Goal: Complete application form: Complete application form

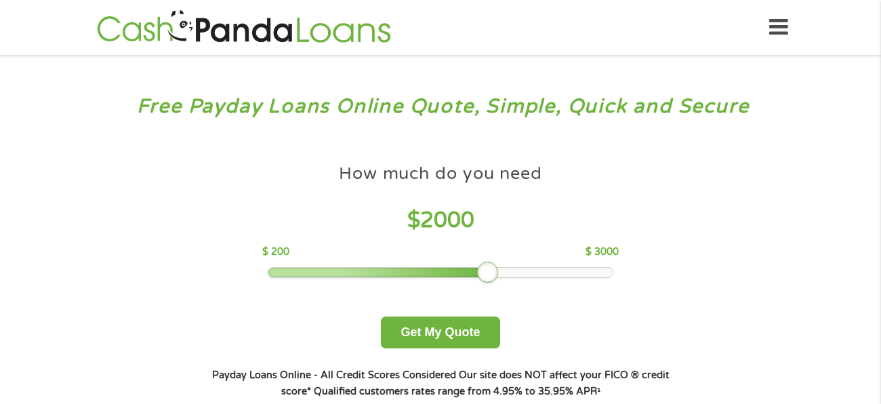
drag, startPoint x: 0, startPoint y: 0, endPoint x: 482, endPoint y: 282, distance: 558.0
click at [482, 282] on div "How much do you need $ 2000 $ 200 $ 3000 Get My Quote" at bounding box center [440, 252] width 474 height 191
click at [473, 345] on button "Get My Quote" at bounding box center [440, 332] width 119 height 32
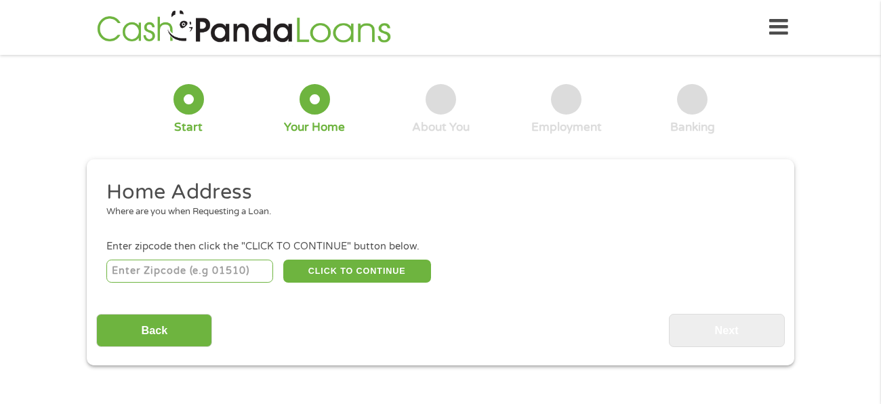
click at [214, 269] on input "number" at bounding box center [189, 270] width 167 height 23
type input "78759"
click at [391, 253] on div "Enter zipcode then click the "CLICK TO CONTINUE" button below." at bounding box center [440, 246] width 668 height 15
click at [388, 273] on button "CLICK TO CONTINUE" at bounding box center [357, 270] width 148 height 23
type input "78759"
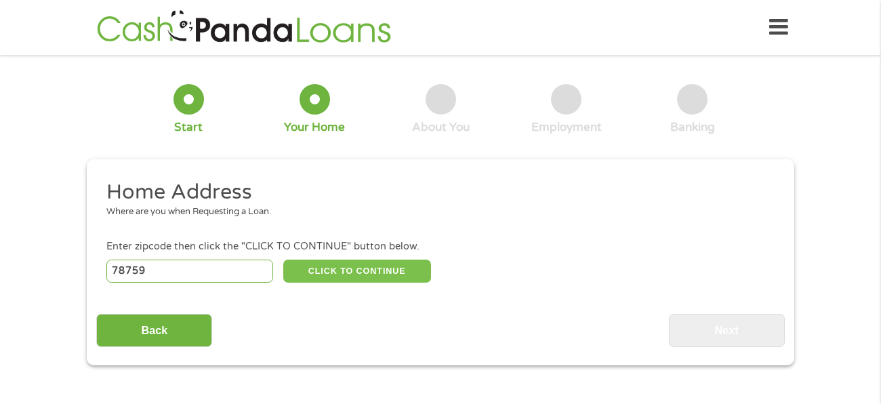
type input "Austin"
select select "[US_STATE]"
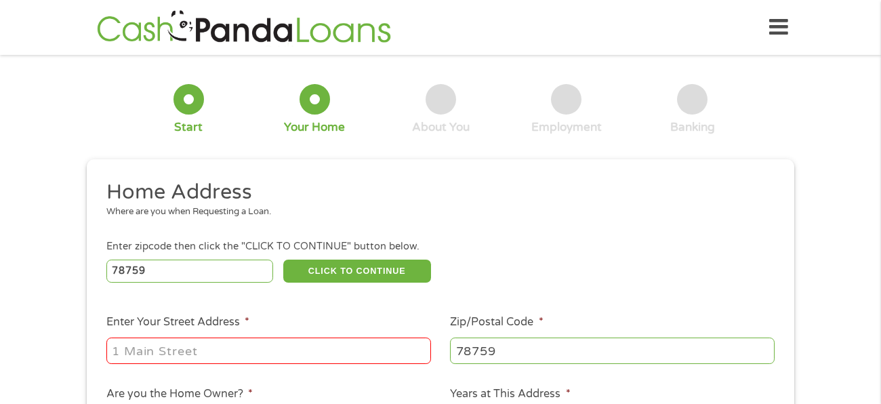
click at [336, 347] on input "Enter Your Street Address *" at bounding box center [268, 350] width 324 height 26
type input "11215"
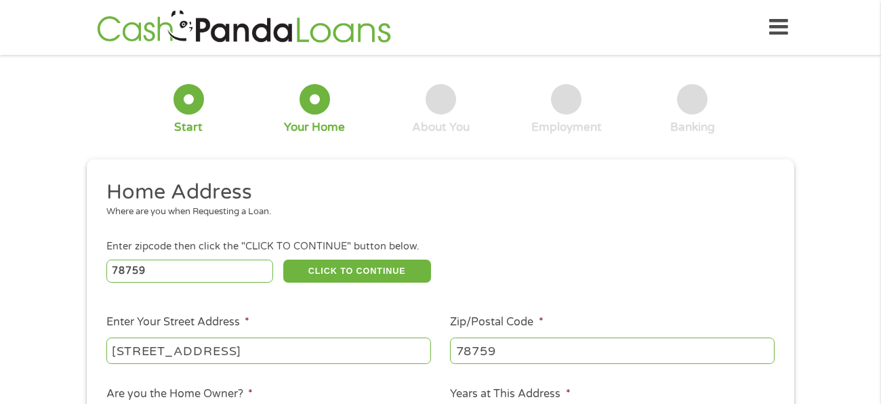
type input "[STREET_ADDRESS]"
type input "78731"
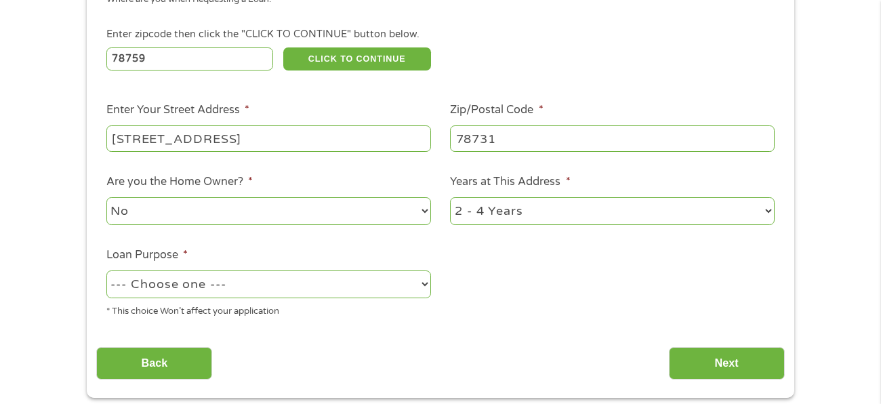
scroll to position [220, 0]
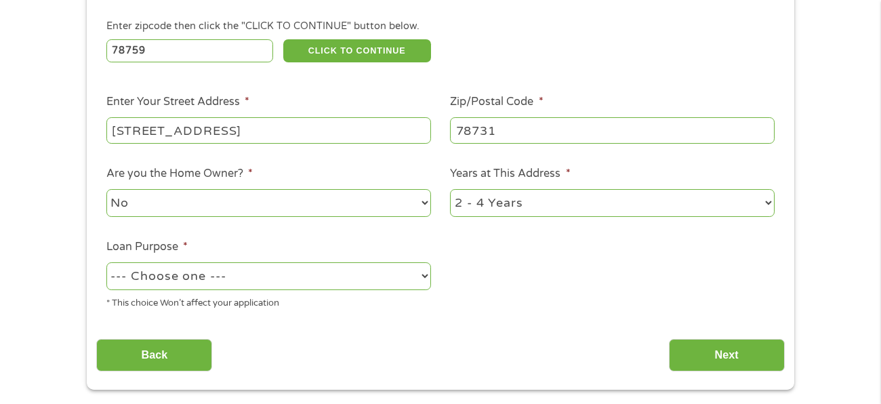
select select "yes"
select select "24months"
select select "shorttermcash"
click at [686, 352] on input "Next" at bounding box center [727, 355] width 116 height 33
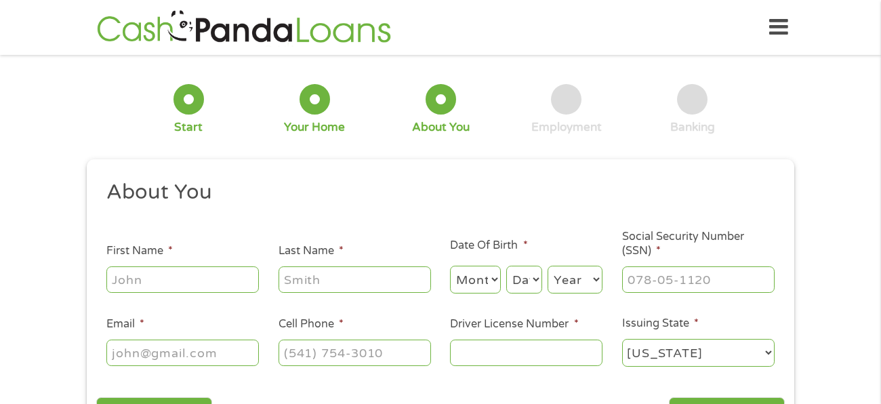
scroll to position [5, 5]
click at [177, 285] on input "First Name *" at bounding box center [182, 279] width 152 height 26
type input "[PERSON_NAME]"
select select "1"
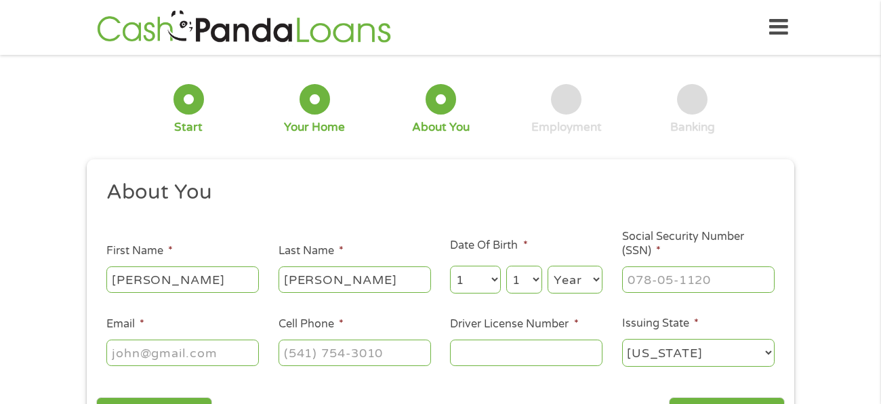
select select "10"
select select "1991"
type input "330-86-6480"
type input "[EMAIL_ADDRESS][DOMAIN_NAME]"
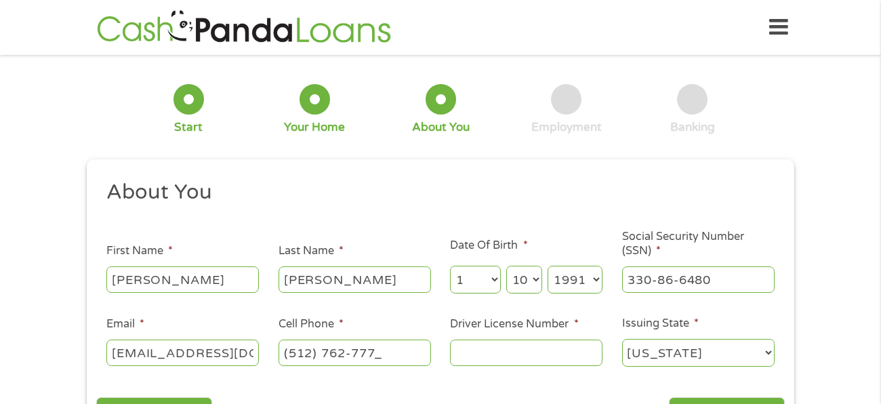
type input "[PHONE_NUMBER]"
type input "27778777"
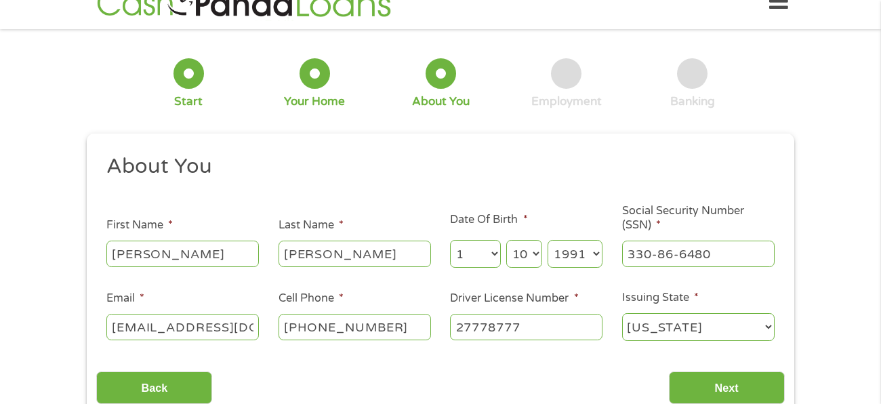
click at [669, 371] on input "Next" at bounding box center [727, 387] width 116 height 33
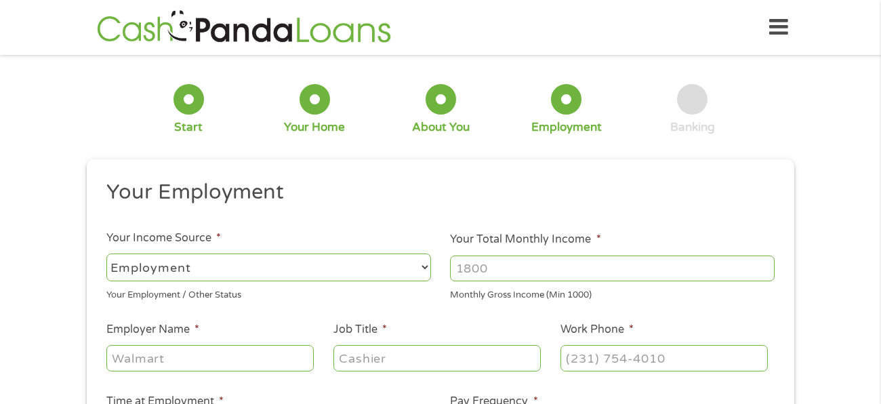
scroll to position [5, 5]
click at [271, 272] on select "--- Choose one --- Employment [DEMOGRAPHIC_DATA] Benefits" at bounding box center [268, 267] width 324 height 28
select select "benefits"
click at [106, 253] on select "--- Choose one --- Employment [DEMOGRAPHIC_DATA] Benefits" at bounding box center [268, 267] width 324 height 28
type input "Other"
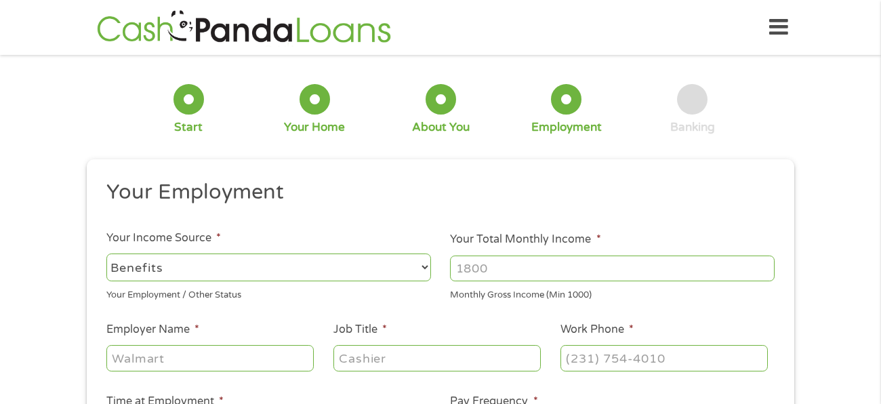
type input "[PHONE_NUMBER]"
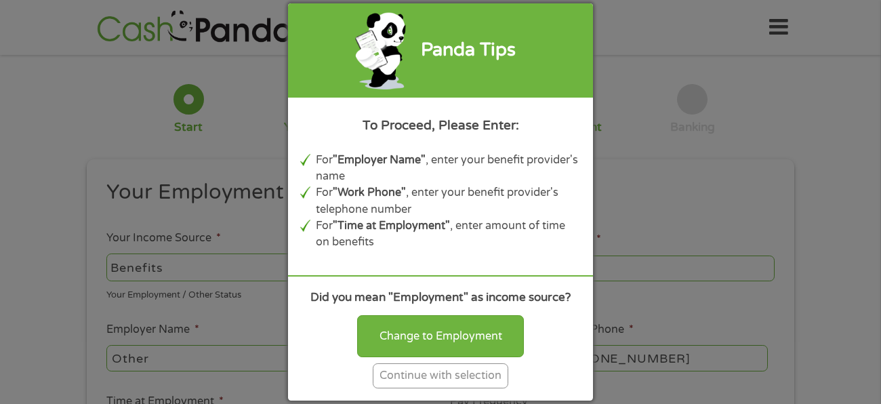
click at [470, 179] on li "For "Employer Name" , enter your benefit provider's name" at bounding box center [449, 168] width 266 height 33
click at [433, 369] on div "Continue with selection" at bounding box center [440, 375] width 135 height 25
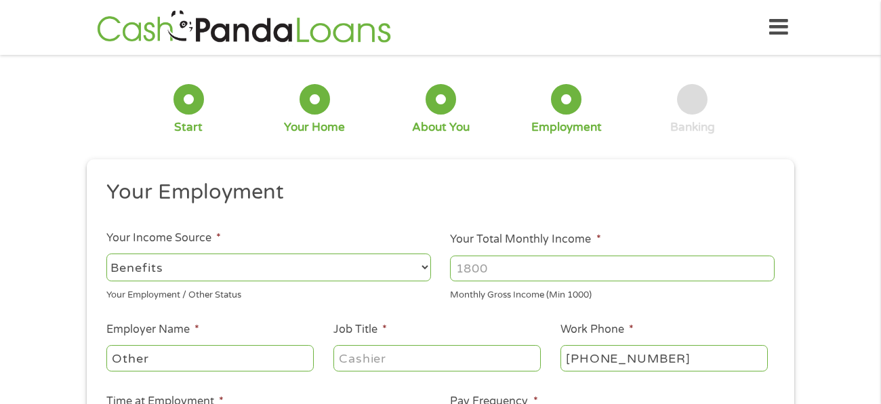
click at [524, 273] on input "Your Total Monthly Income *" at bounding box center [612, 268] width 324 height 26
type input "1550"
type input "TWC Unemployment"
type input "unemployed"
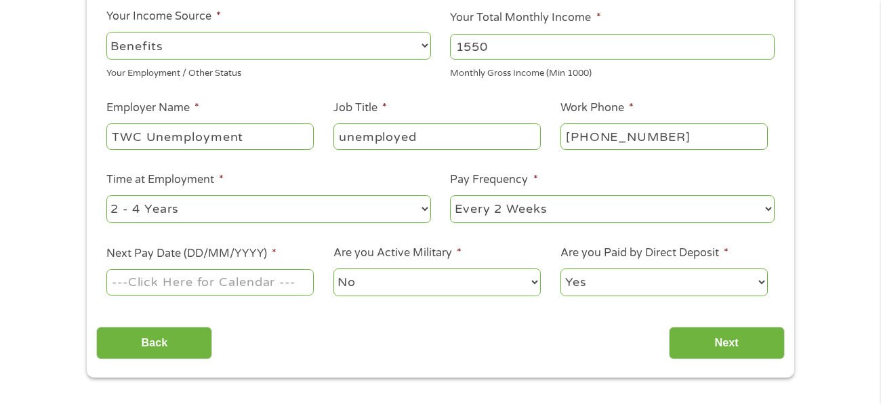
scroll to position [228, 0]
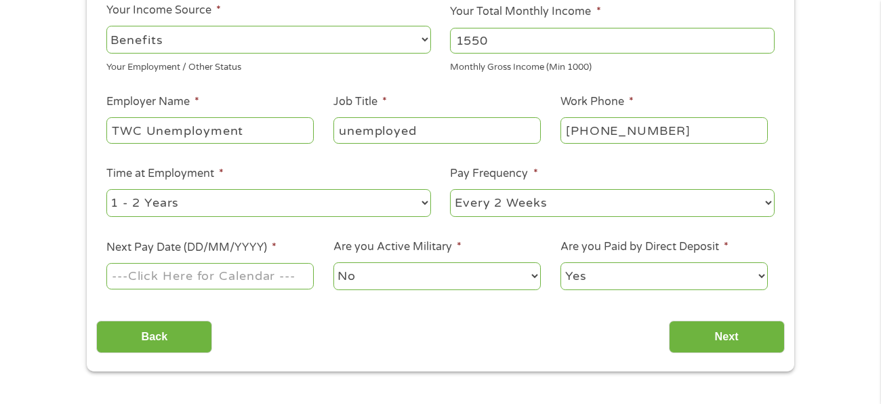
select select "12months"
select select "biweekly"
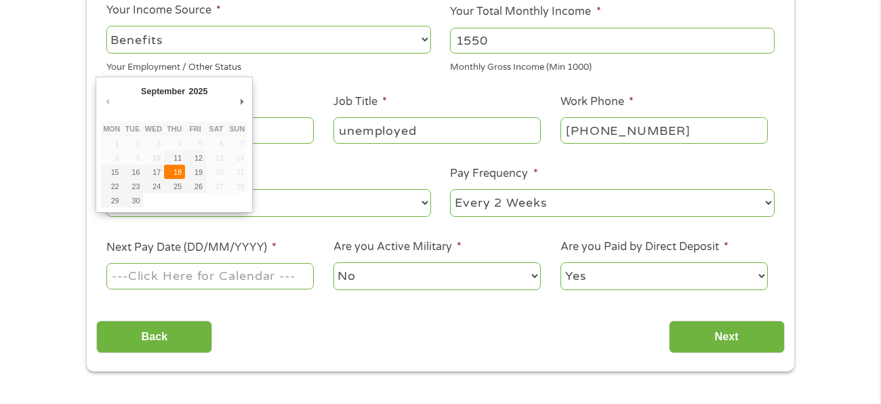
type input "[DATE]"
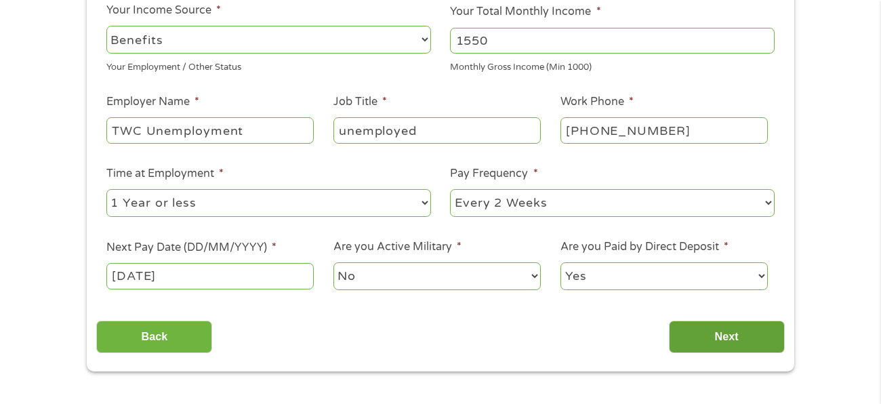
click at [741, 335] on input "Next" at bounding box center [727, 336] width 116 height 33
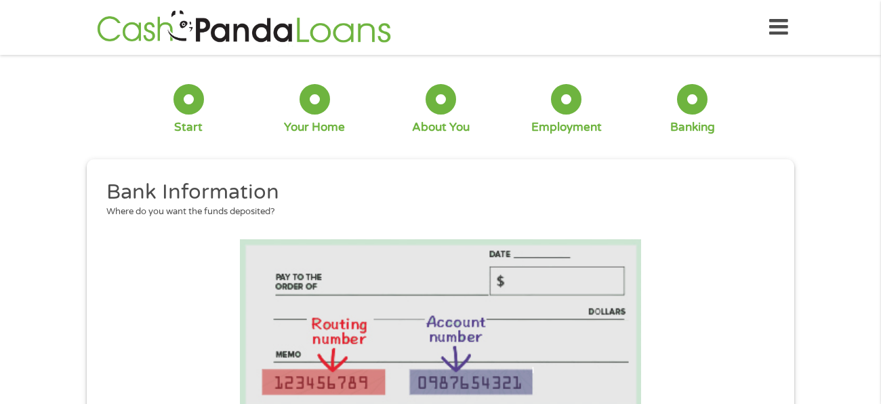
scroll to position [32, 5]
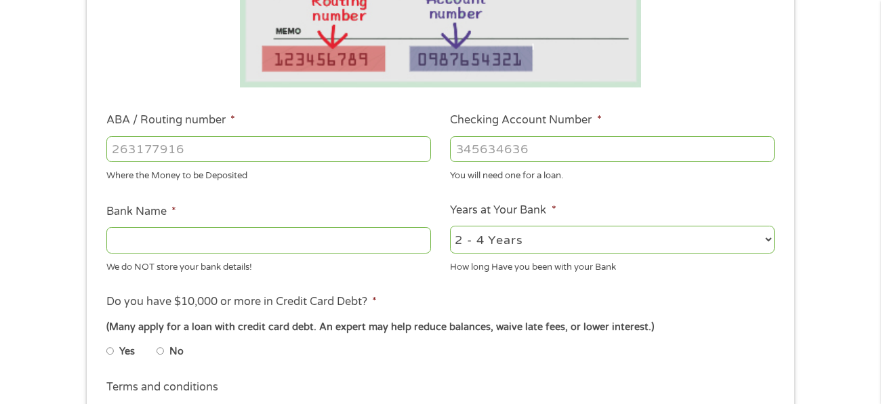
scroll to position [324, 0]
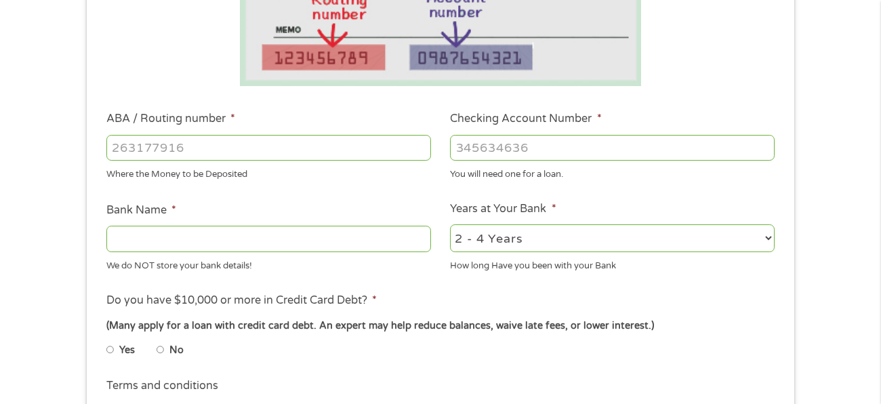
click at [301, 142] on input "ABA / Routing number *" at bounding box center [268, 148] width 324 height 26
type input "103100195"
type input "CENTRAL NATIONAL BANK TRUST"
type input "103100195"
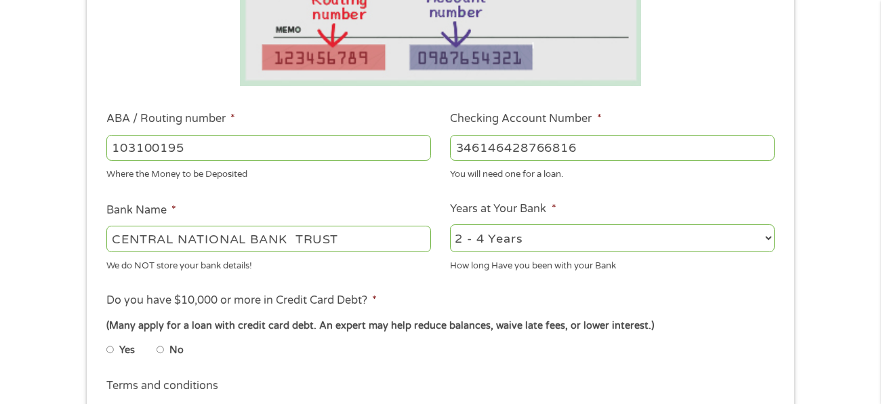
type input "346146428766816"
click at [368, 243] on input "CENTRAL NATIONAL BANK TRUST" at bounding box center [268, 239] width 324 height 26
click at [547, 230] on select "2 - 4 Years 6 - 12 Months 1 - 2 Years Over 4 Years" at bounding box center [612, 238] width 324 height 28
select select "24months"
click at [450, 224] on select "2 - 4 Years 6 - 12 Months 1 - 2 Years Over 4 Years" at bounding box center [612, 238] width 324 height 28
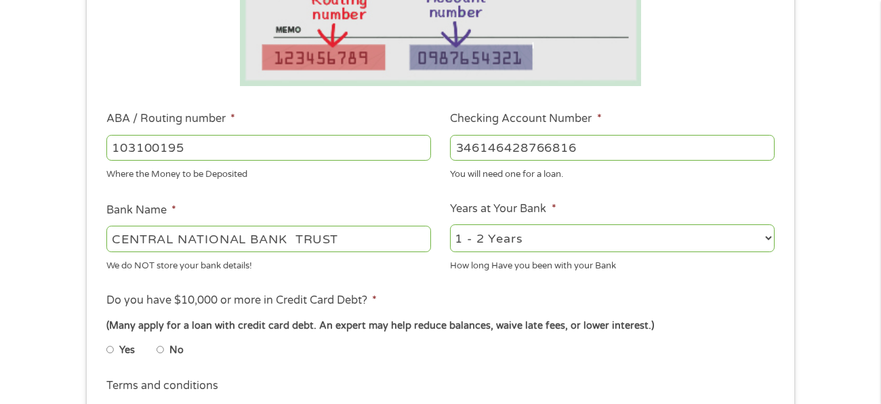
click at [161, 350] on input "No" at bounding box center [160, 350] width 8 height 22
radio input "true"
click at [329, 366] on ul "Bank Information Where do you want the funds deposited? ABA / Routing number * …" at bounding box center [439, 191] width 687 height 675
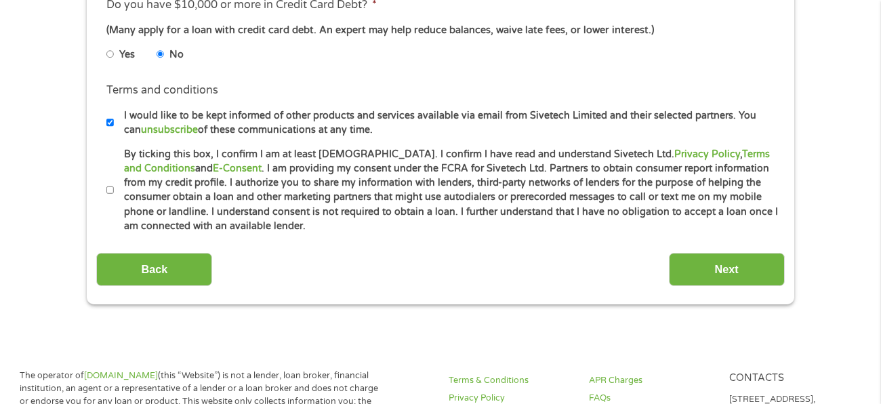
scroll to position [622, 0]
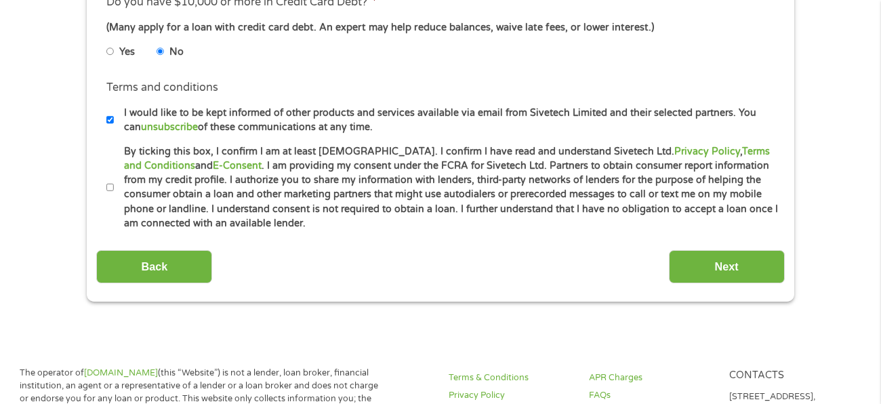
click at [114, 185] on label "By ticking this box, I confirm I am at least [DEMOGRAPHIC_DATA]. I confirm I ha…" at bounding box center [446, 187] width 664 height 87
click at [114, 185] on input "By ticking this box, I confirm I am at least [DEMOGRAPHIC_DATA]. I confirm I ha…" at bounding box center [110, 188] width 8 height 22
checkbox input "true"
click at [737, 254] on input "Next" at bounding box center [727, 266] width 116 height 33
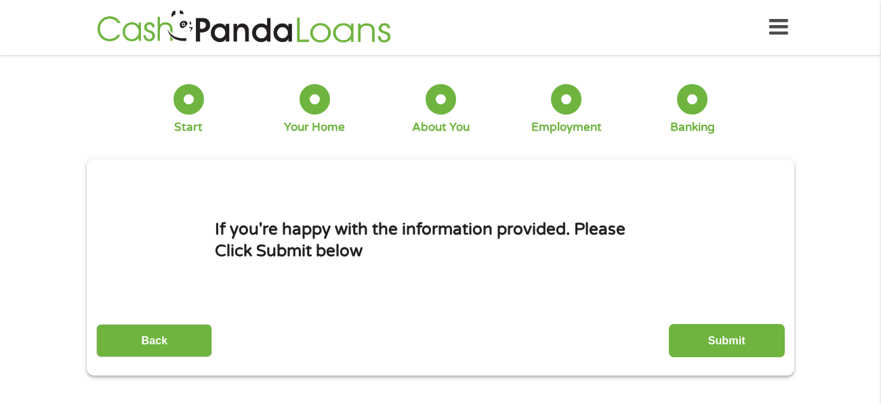
scroll to position [5, 5]
click at [739, 343] on input "Submit" at bounding box center [727, 340] width 116 height 33
